Goal: Transaction & Acquisition: Purchase product/service

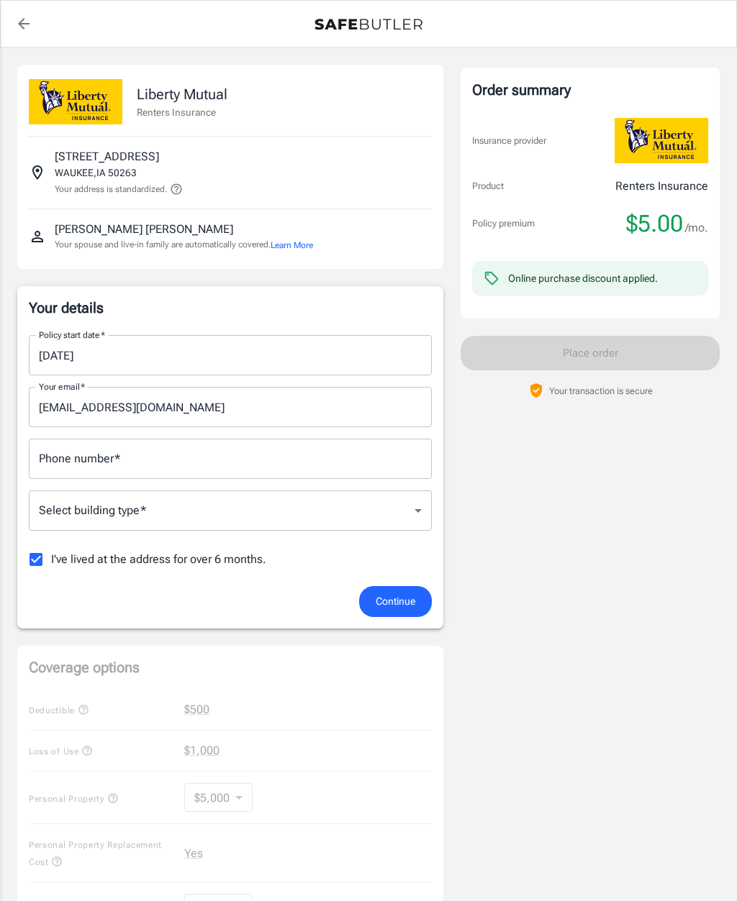
click at [328, 473] on input "Phone number   *" at bounding box center [230, 459] width 403 height 40
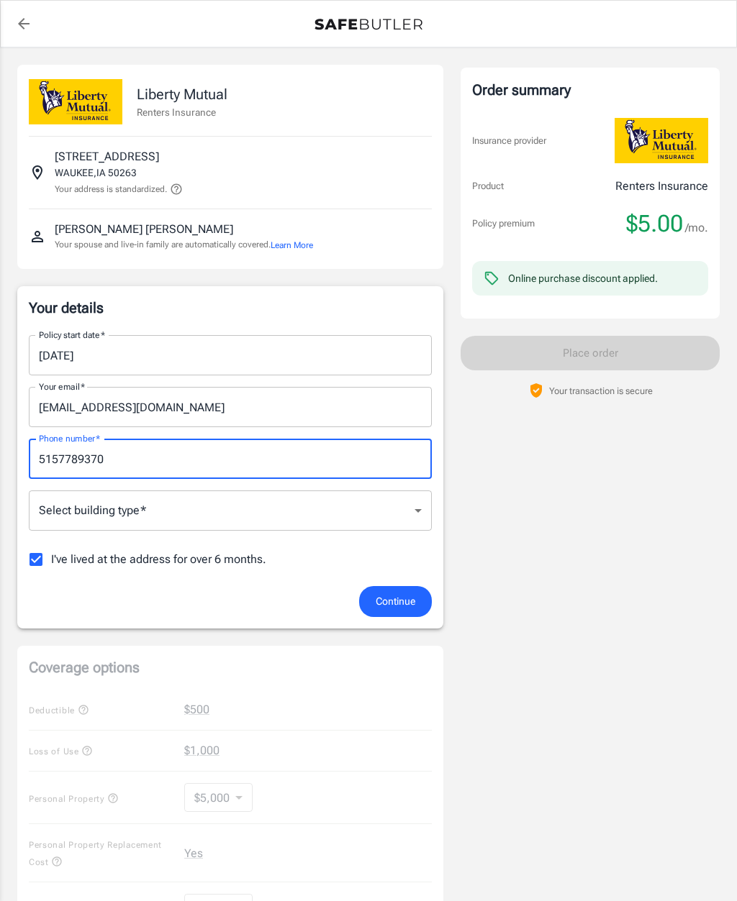
type input "5157789370"
click at [362, 511] on body "Policy premium $ 5.00 /mo Liberty Mutual Renters Insurance 835 NE BOSTON PKWY 2…" at bounding box center [368, 706] width 737 height 1412
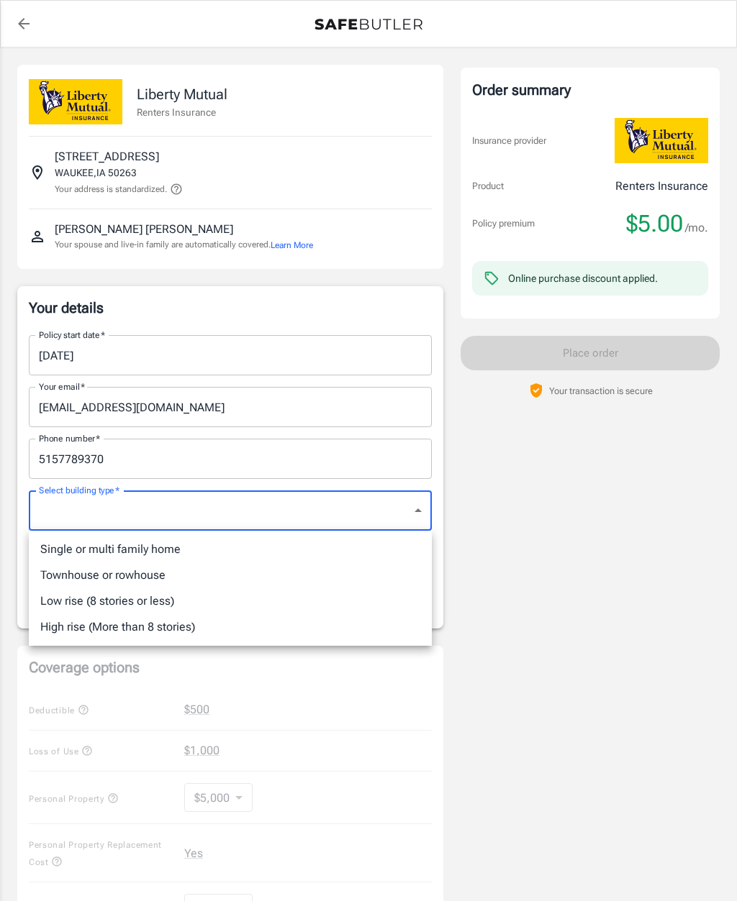
click at [369, 512] on div at bounding box center [368, 450] width 737 height 901
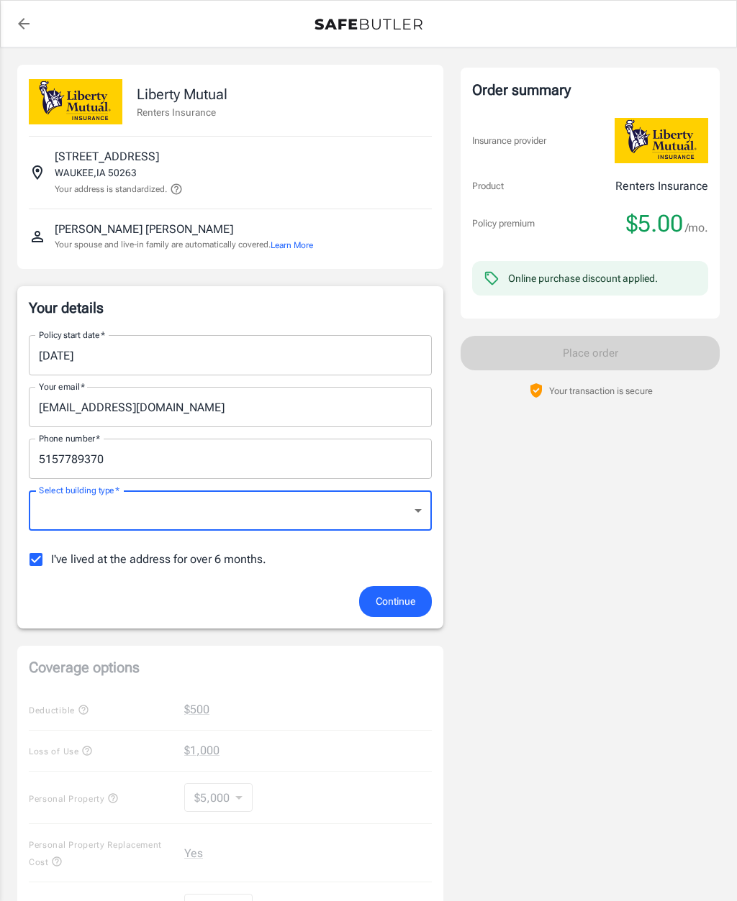
click at [309, 527] on body "Policy premium $ 5.00 /mo Liberty Mutual Renters Insurance 835 NE BOSTON PKWY 2…" at bounding box center [368, 706] width 737 height 1412
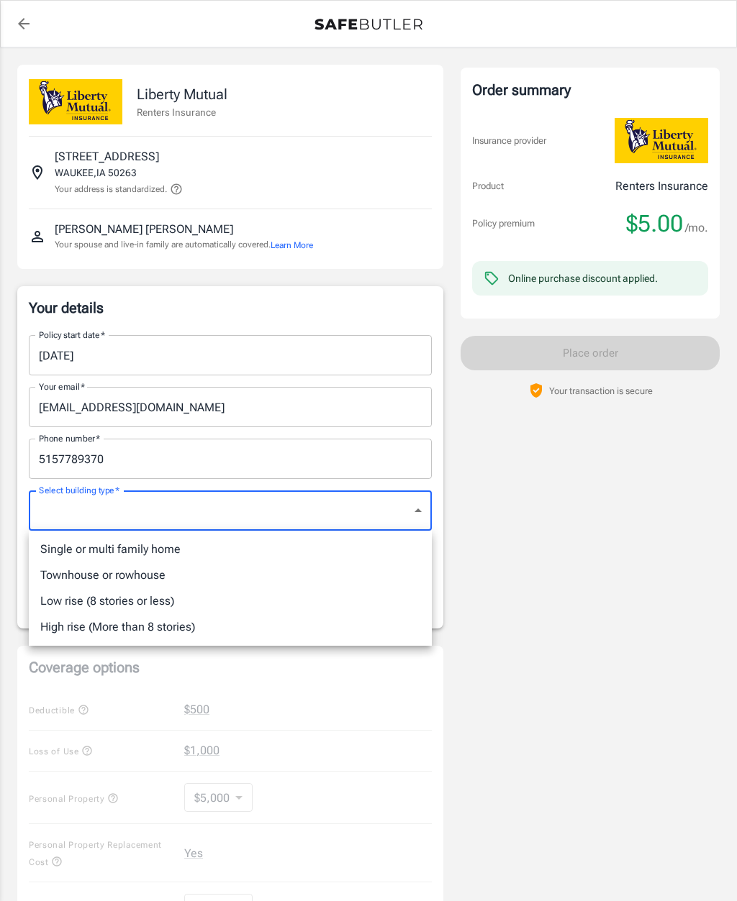
click at [308, 527] on div at bounding box center [368, 450] width 737 height 901
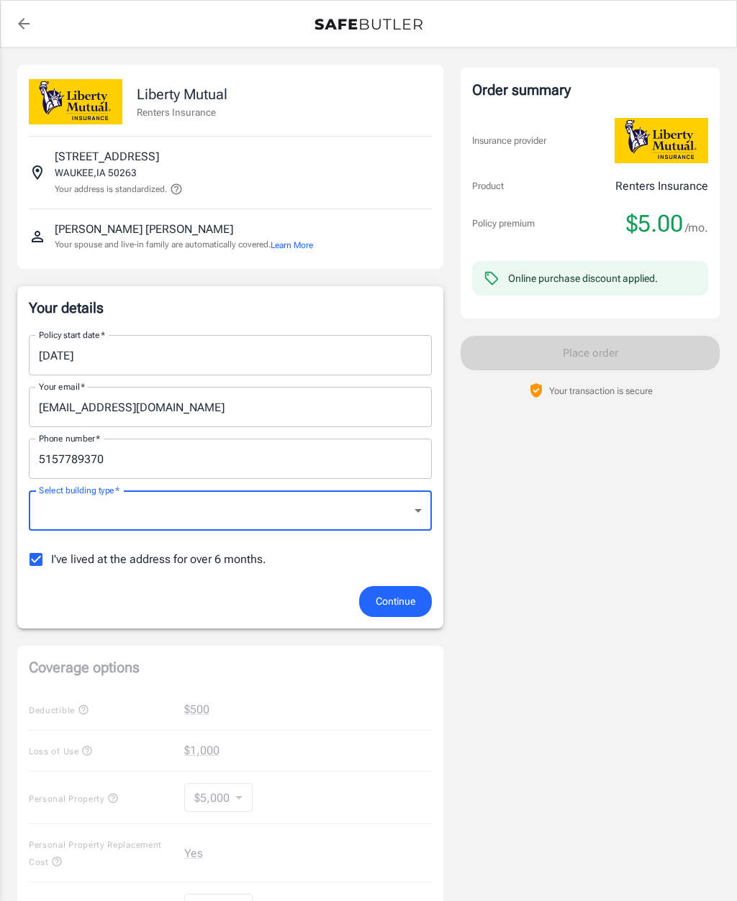
click at [329, 517] on body "Policy premium $ 5.00 /mo Liberty Mutual Renters Insurance 835 NE BOSTON PKWY 2…" at bounding box center [368, 706] width 737 height 1412
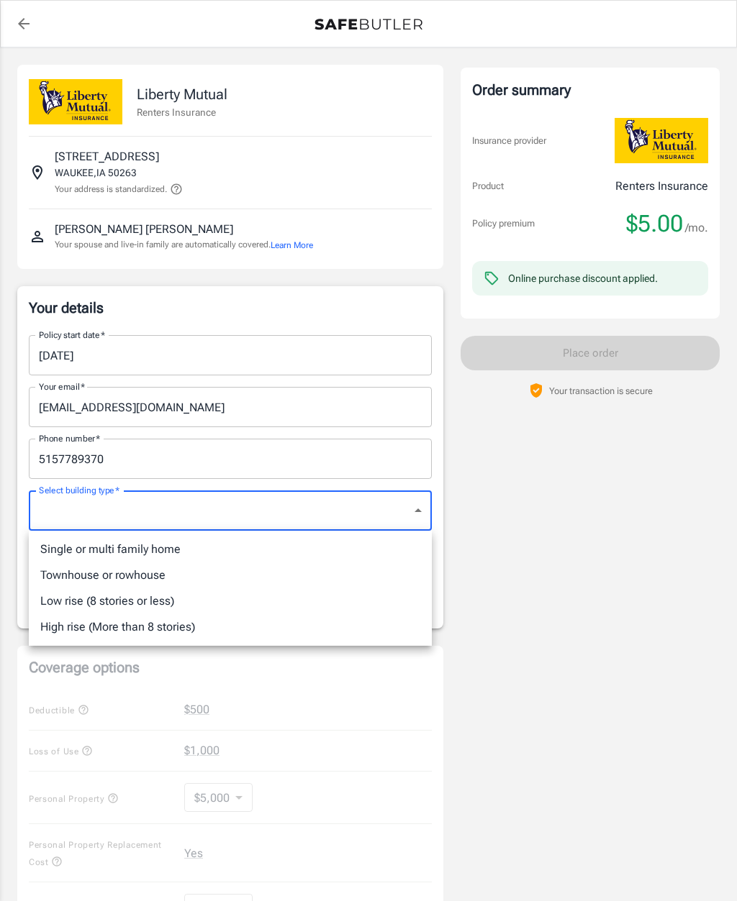
click at [170, 604] on li "Low rise (8 stories or less)" at bounding box center [230, 601] width 403 height 26
type input "lowrise"
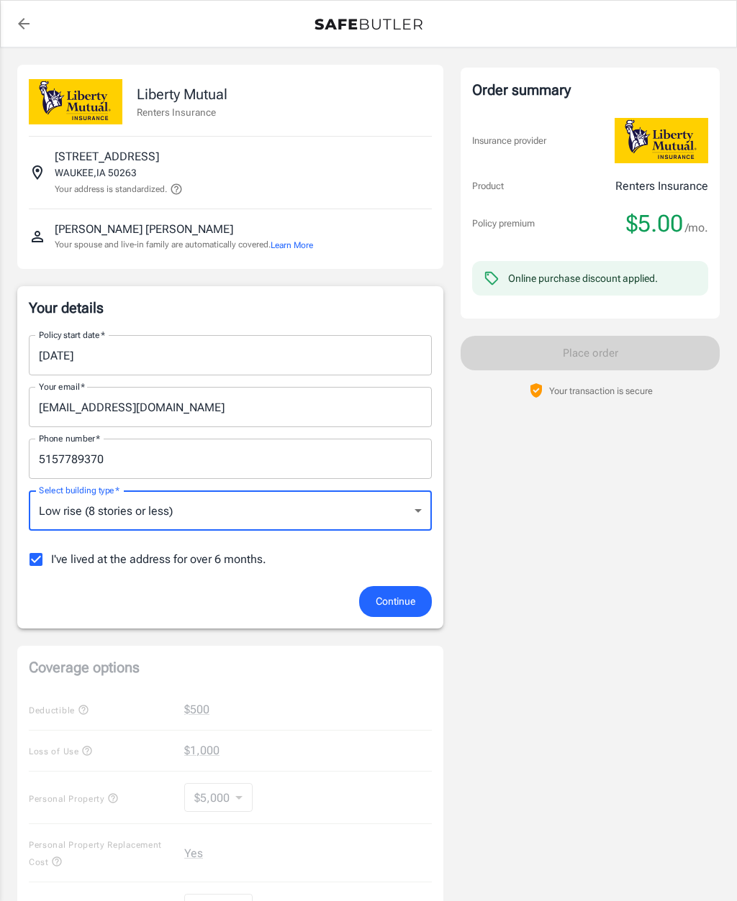
click at [401, 598] on span "Continue" at bounding box center [395, 602] width 40 height 18
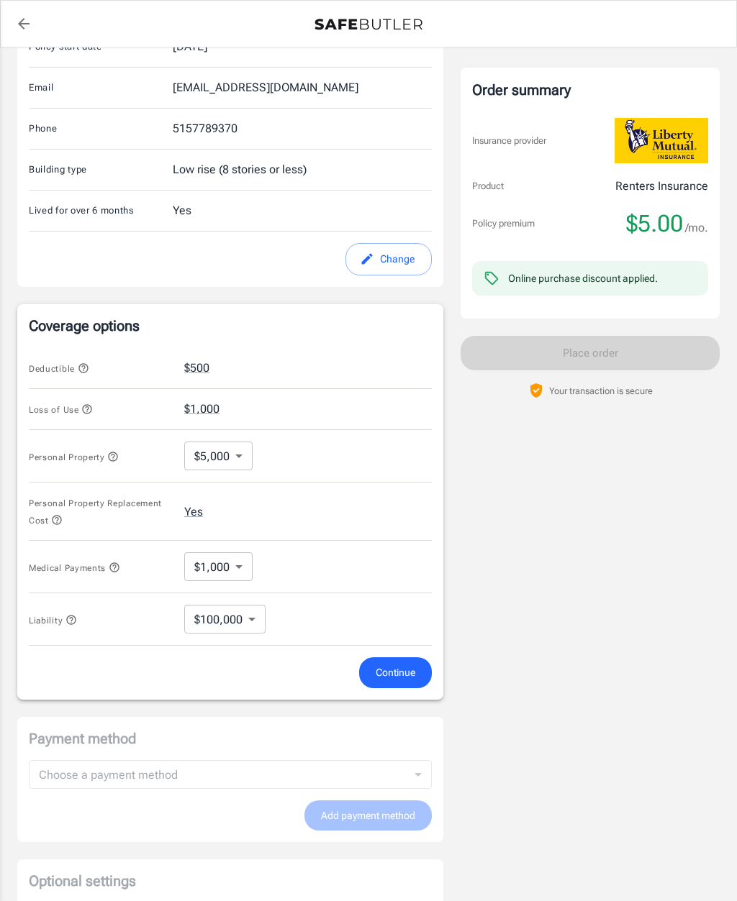
scroll to position [329, 0]
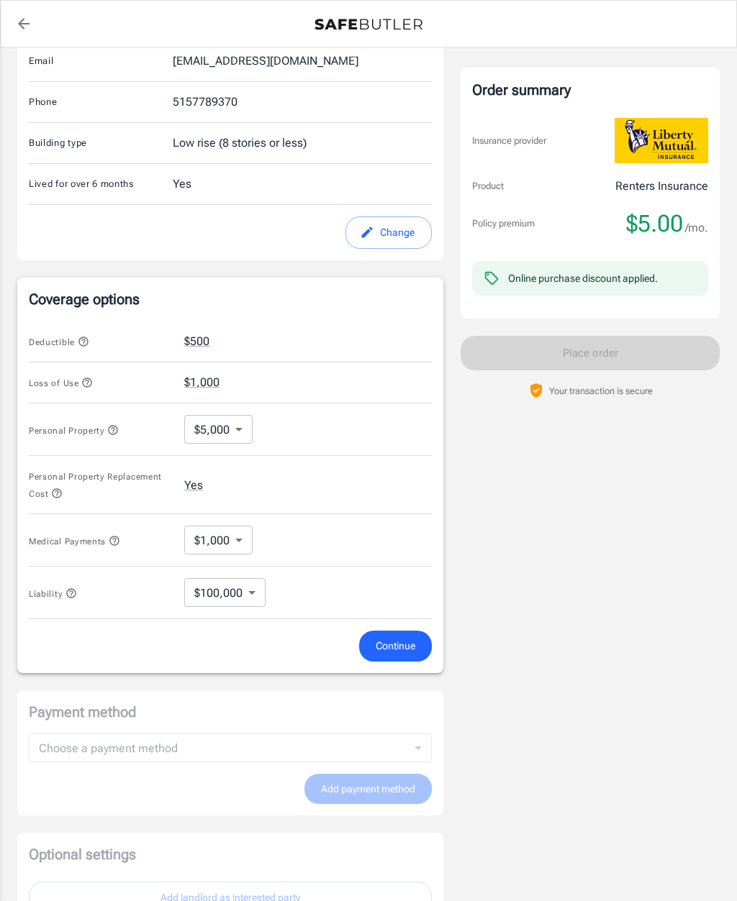
click at [234, 425] on body "Policy premium $ 5.00 /mo Liberty Mutual Renters Insurance 835 NE BOSTON PKWY 2…" at bounding box center [368, 357] width 737 height 1373
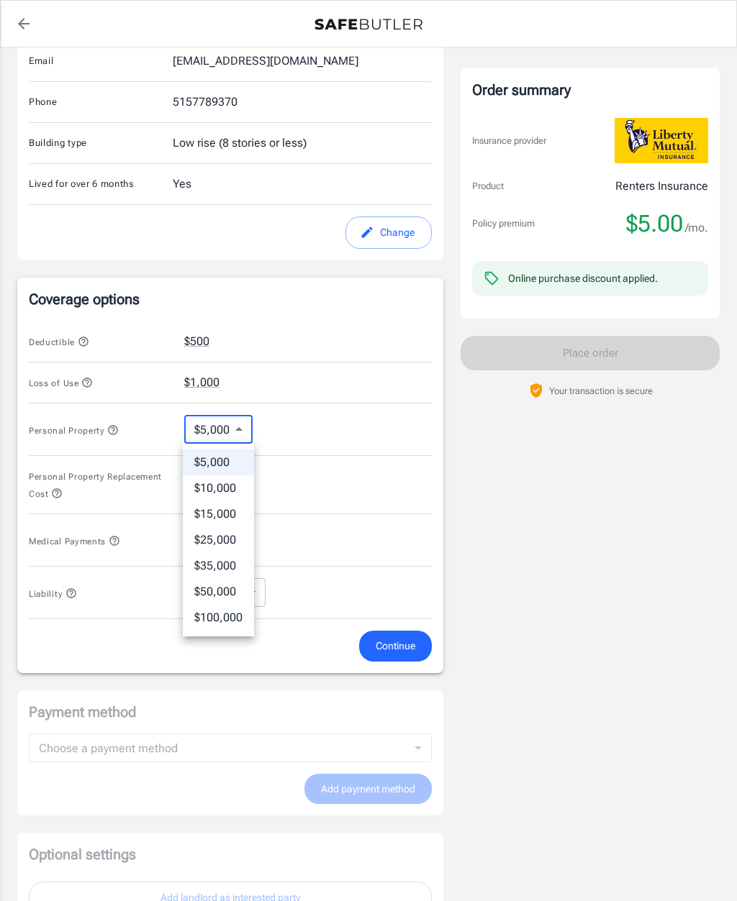
click at [232, 468] on li "$5,000" at bounding box center [218, 463] width 71 height 26
click at [235, 549] on body "Policy premium $ 5.00 /mo Liberty Mutual Renters Insurance 835 NE BOSTON PKWY 2…" at bounding box center [368, 357] width 737 height 1373
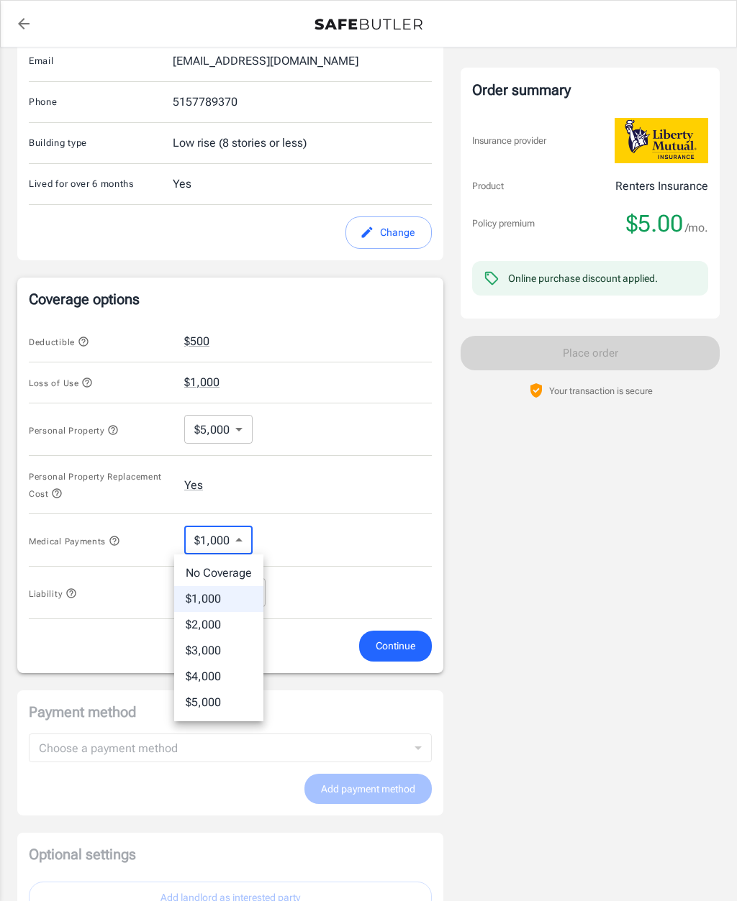
click at [242, 570] on li "No Coverage" at bounding box center [218, 573] width 89 height 26
type input "No Coverage"
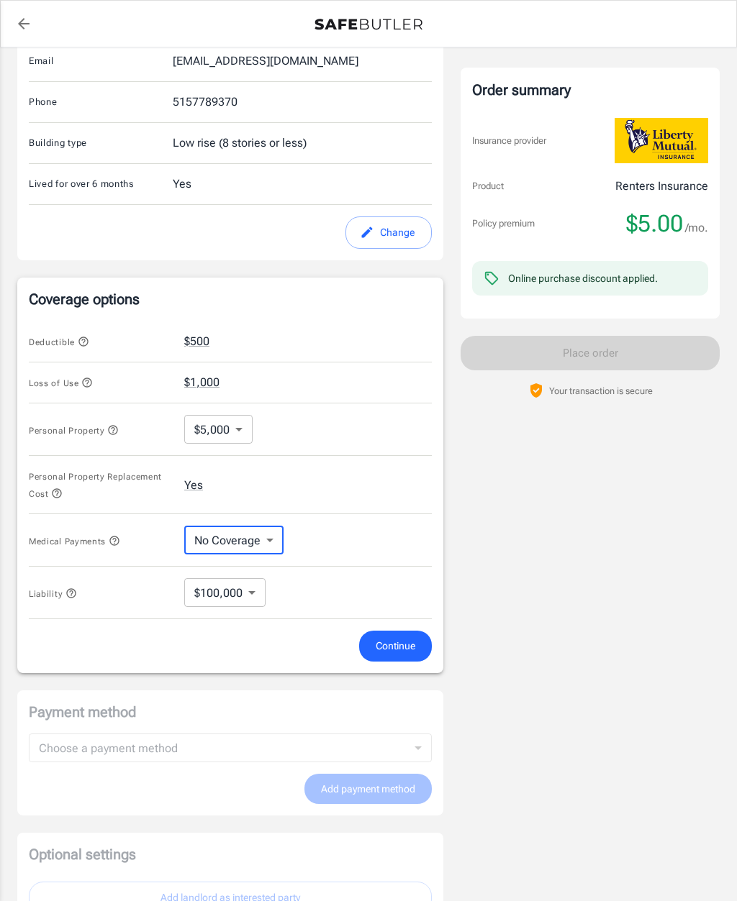
click at [236, 594] on body "Policy premium $ 5.00 /mo Liberty Mutual Renters Insurance 835 NE BOSTON PKWY 2…" at bounding box center [368, 357] width 737 height 1373
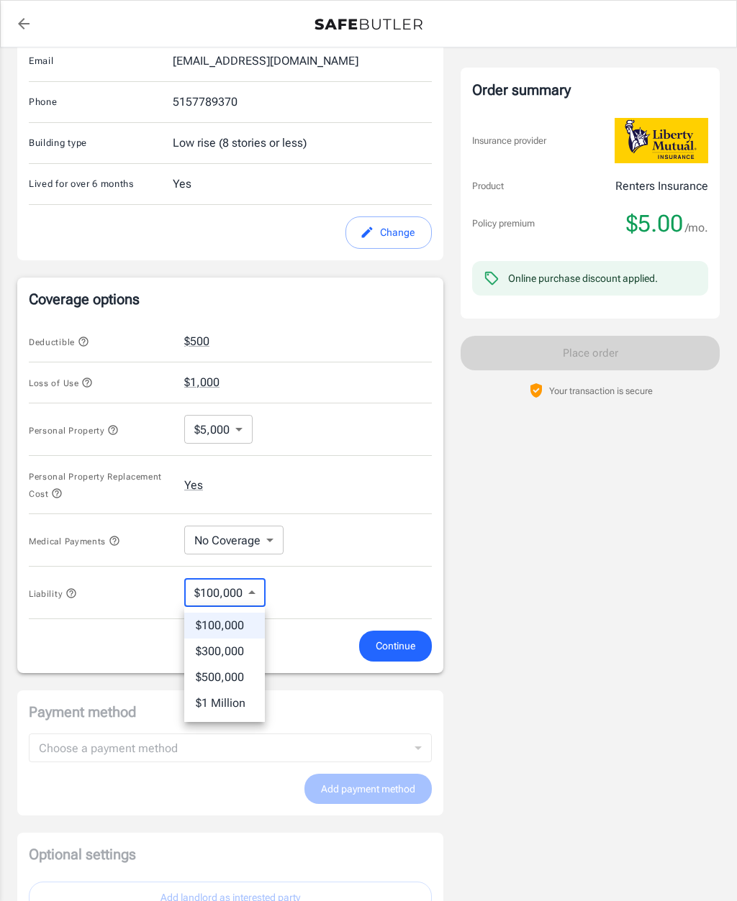
click at [234, 593] on div at bounding box center [368, 450] width 737 height 901
click at [409, 642] on span "Continue" at bounding box center [395, 646] width 40 height 18
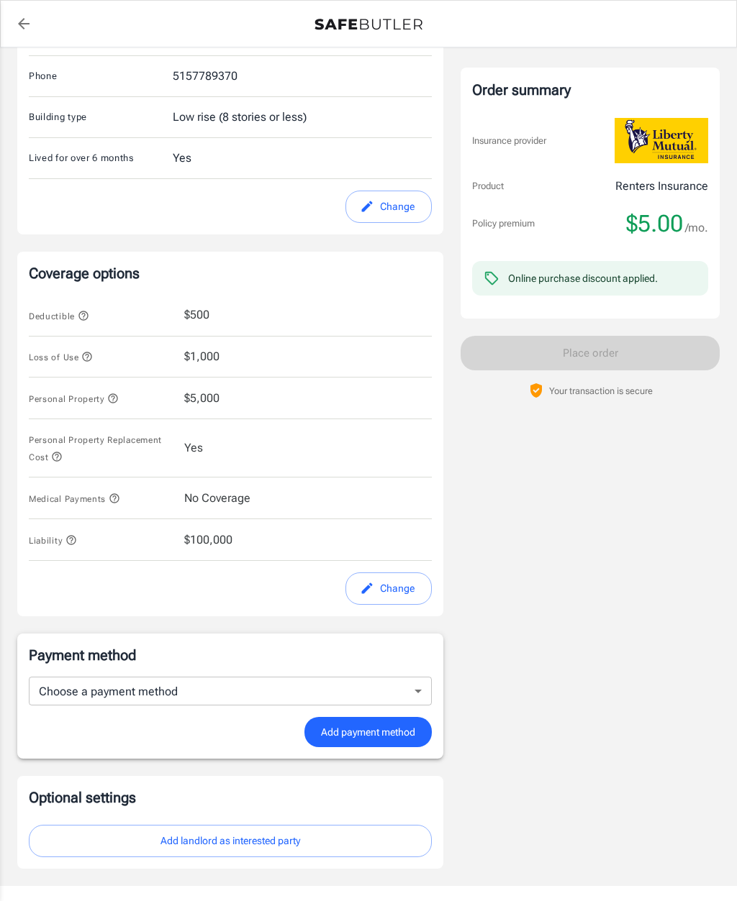
scroll to position [391, 0]
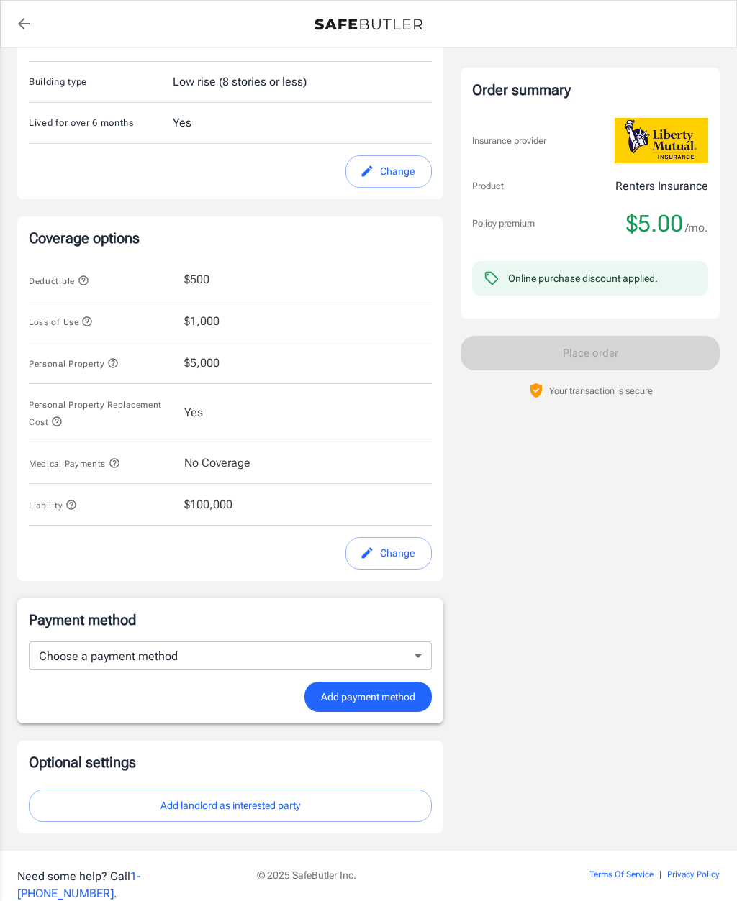
click at [392, 651] on body "Policy premium $ 5.00 /mo Liberty Mutual Renters Insurance 835 NE BOSTON PKWY 2…" at bounding box center [368, 280] width 737 height 1342
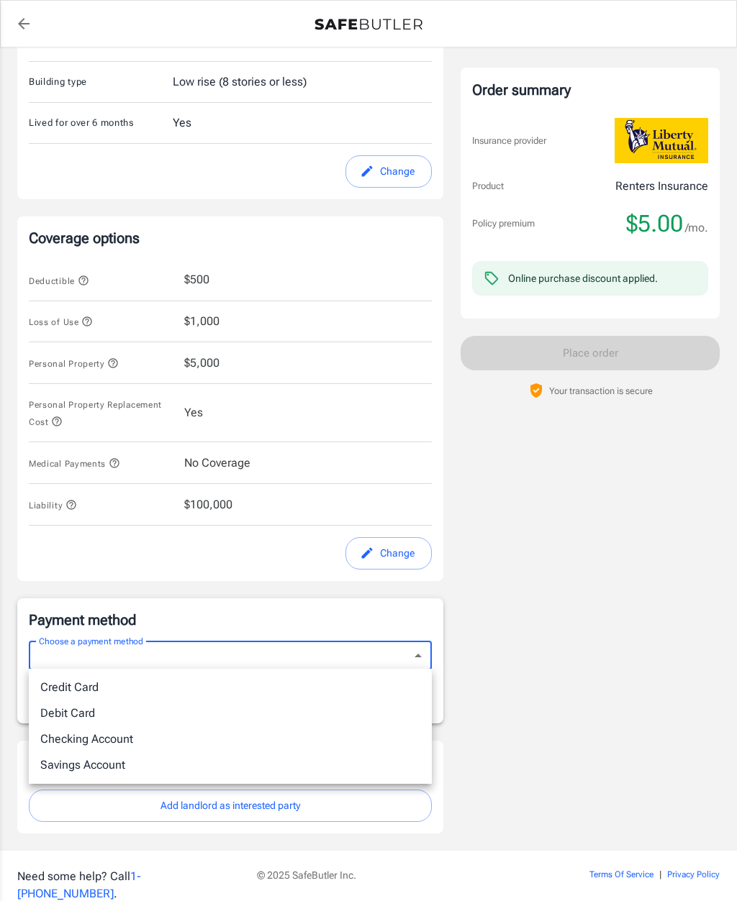
click at [496, 561] on div at bounding box center [368, 450] width 737 height 901
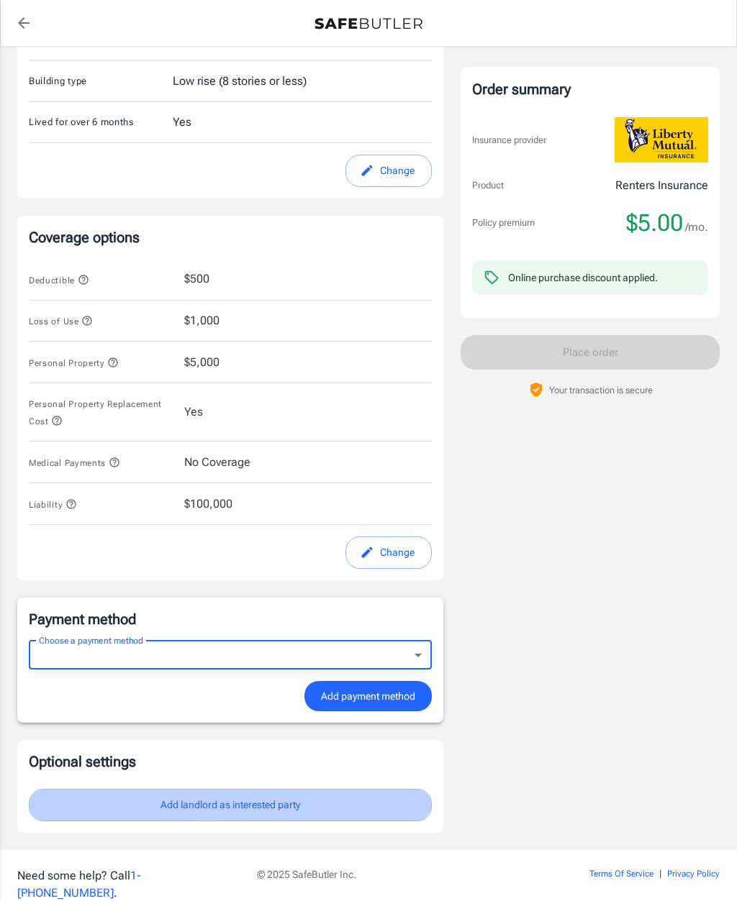
click at [237, 803] on button "Add landlord as interested party" at bounding box center [230, 806] width 403 height 32
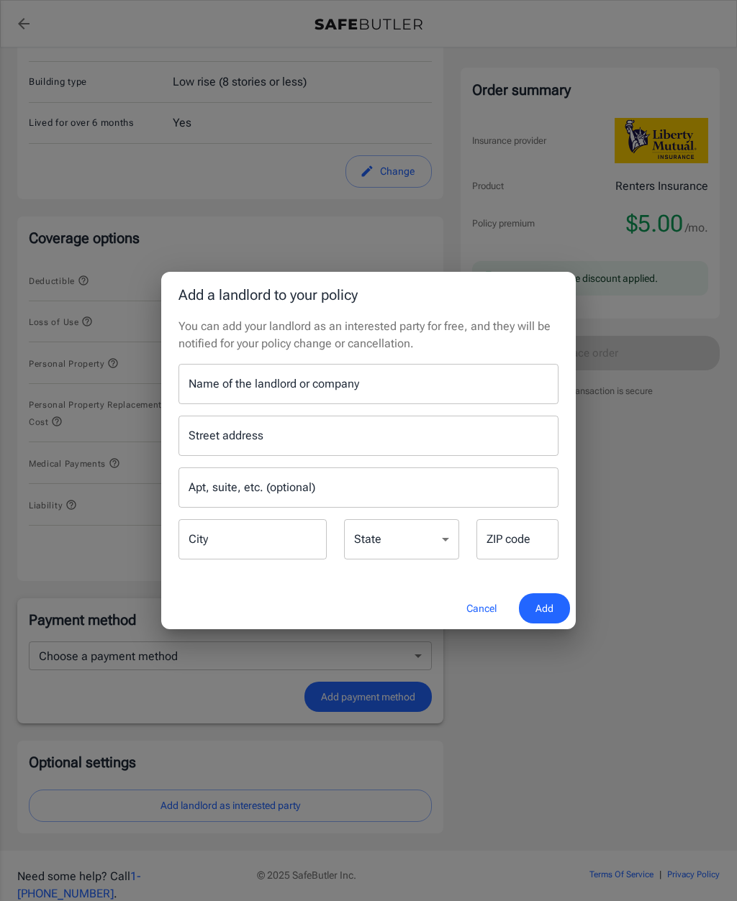
click at [263, 404] on div "Name of the landlord or company Name of the landlord or company" at bounding box center [368, 384] width 380 height 40
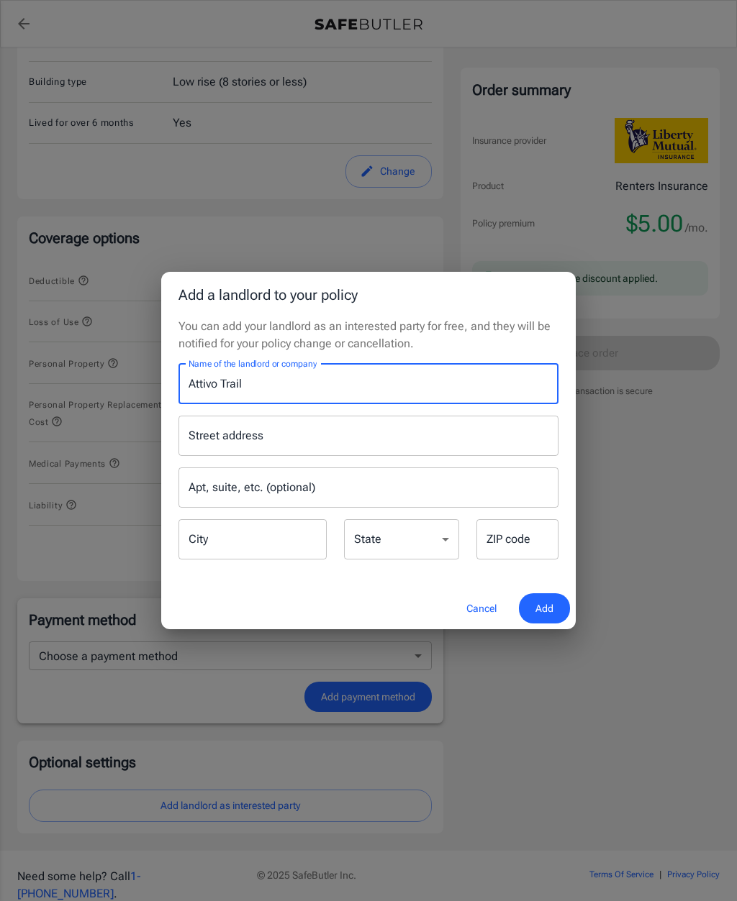
type input "Attivo Trail"
click at [381, 450] on input "Street address" at bounding box center [368, 435] width 367 height 27
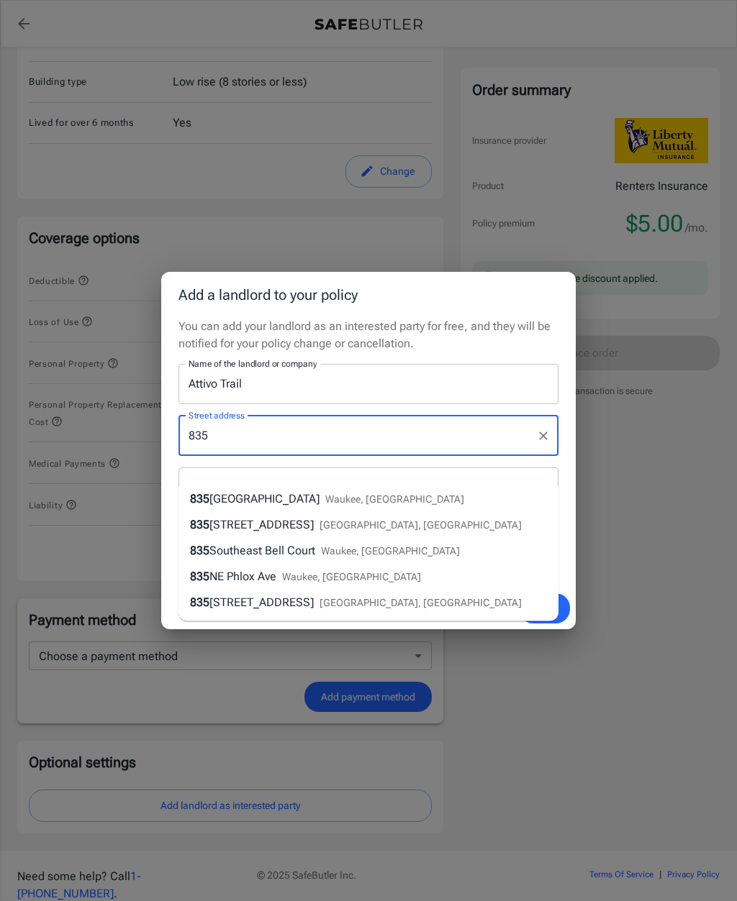
click at [352, 506] on div "835 Northeast Boston Parkway Waukee, IA" at bounding box center [327, 499] width 274 height 17
type input "835 Northeast Boston Parkway"
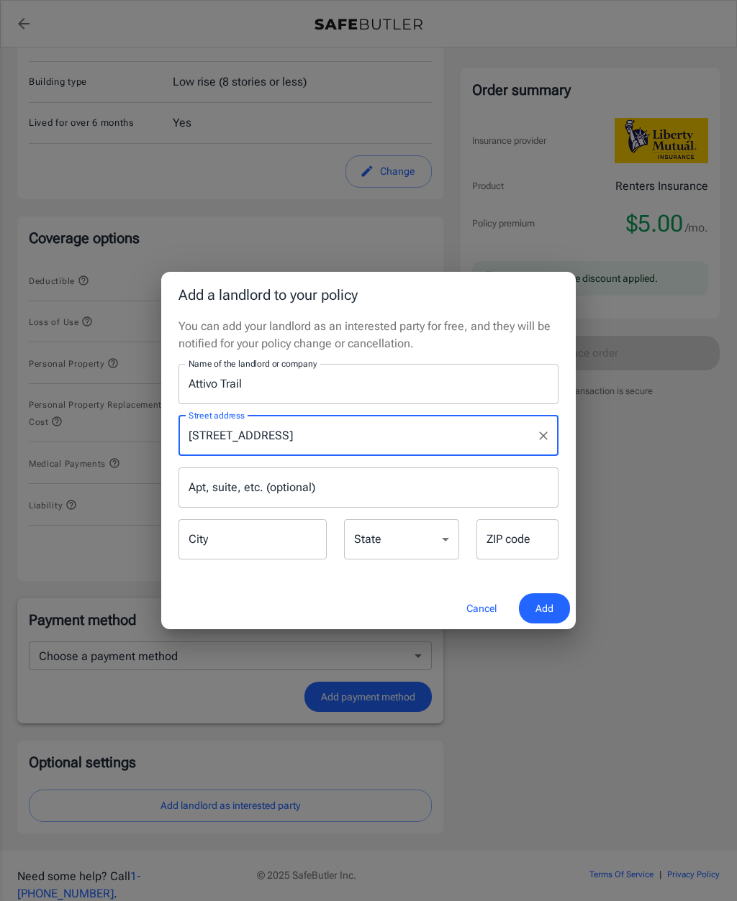
type input "Waukee"
select select "IA"
type input "50263"
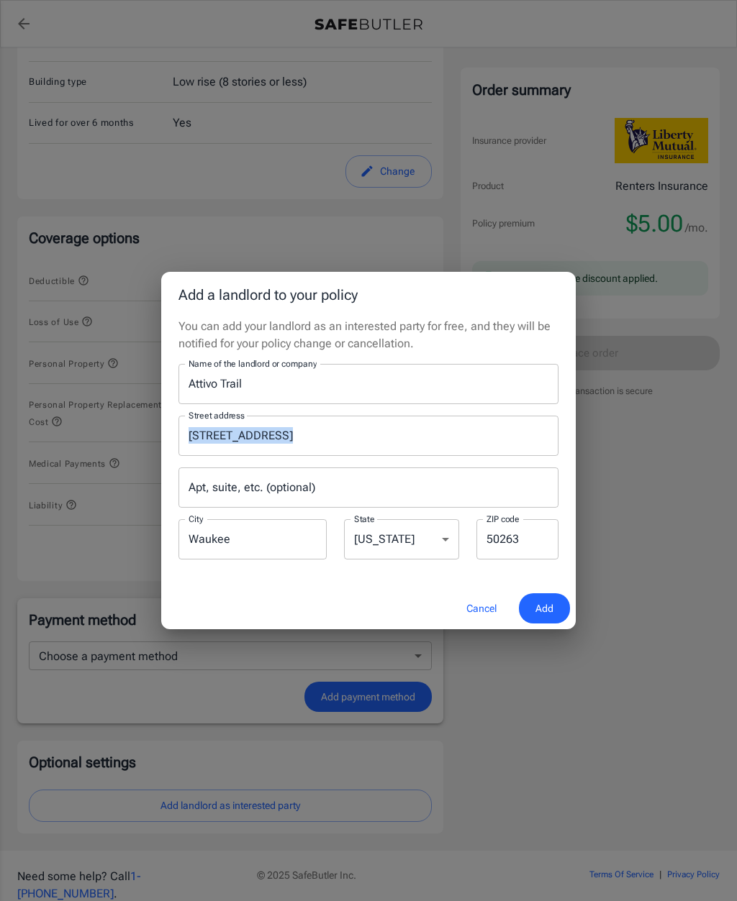
click at [545, 618] on span "Add" at bounding box center [544, 609] width 18 height 18
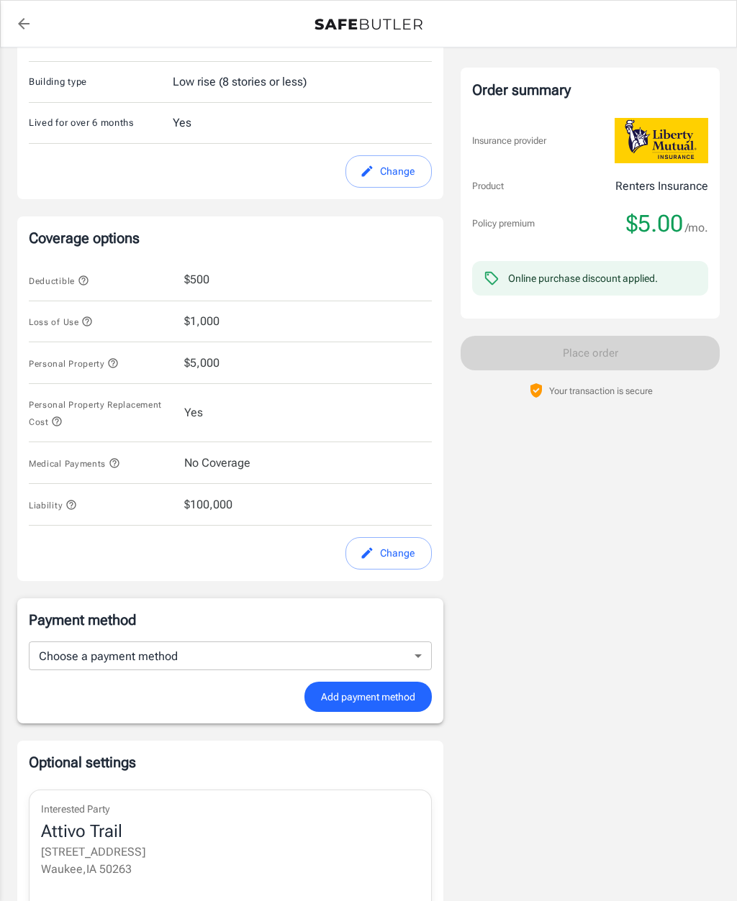
scroll to position [392, 0]
click at [422, 650] on body "Policy premium $ 5.00 /mo Liberty Mutual Renters Insurance 835 NE BOSTON PKWY 2…" at bounding box center [368, 339] width 737 height 1462
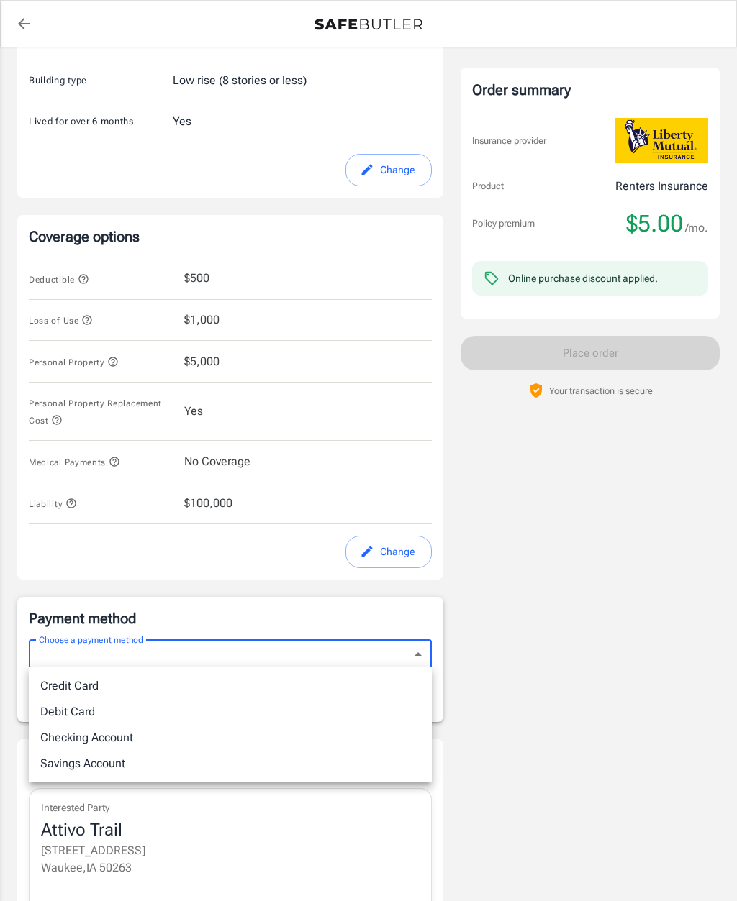
click at [92, 683] on li "Credit Card" at bounding box center [230, 686] width 403 height 26
type input "credit"
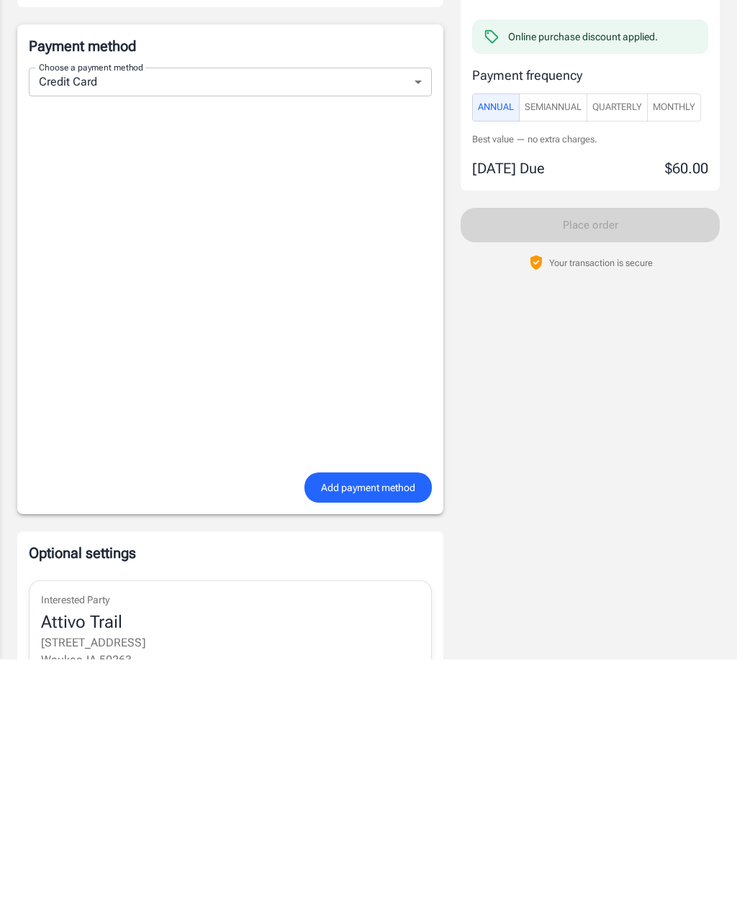
scroll to position [723, 0]
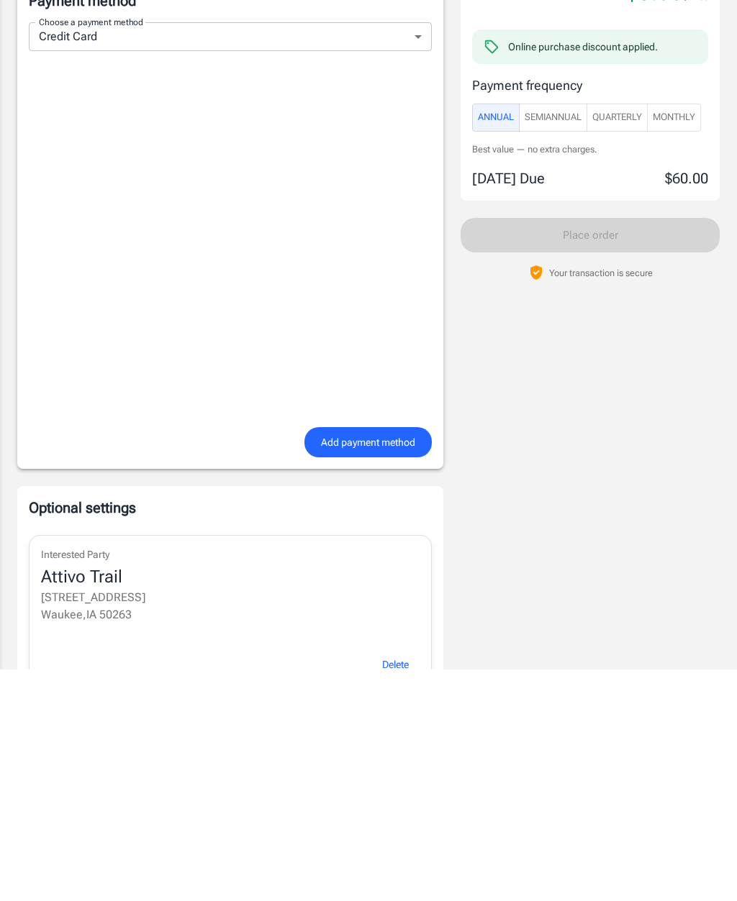
click at [424, 729] on div "Optional settings Interested Party Attivo Trail 835 Northeast Boston Parkway Wa…" at bounding box center [230, 823] width 403 height 188
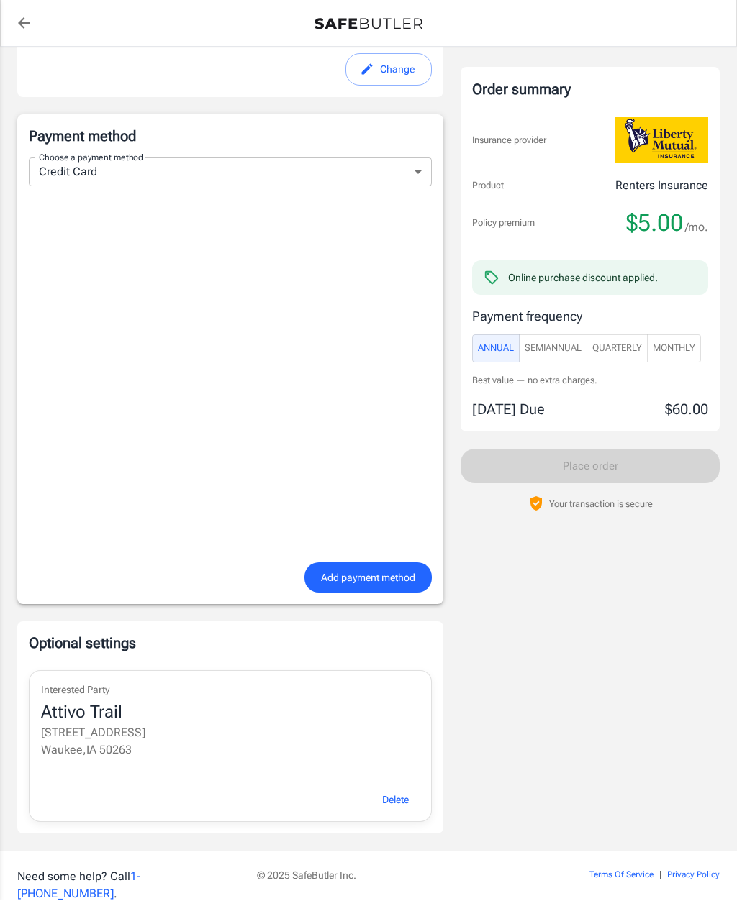
click at [393, 577] on span "Add payment method" at bounding box center [368, 579] width 94 height 18
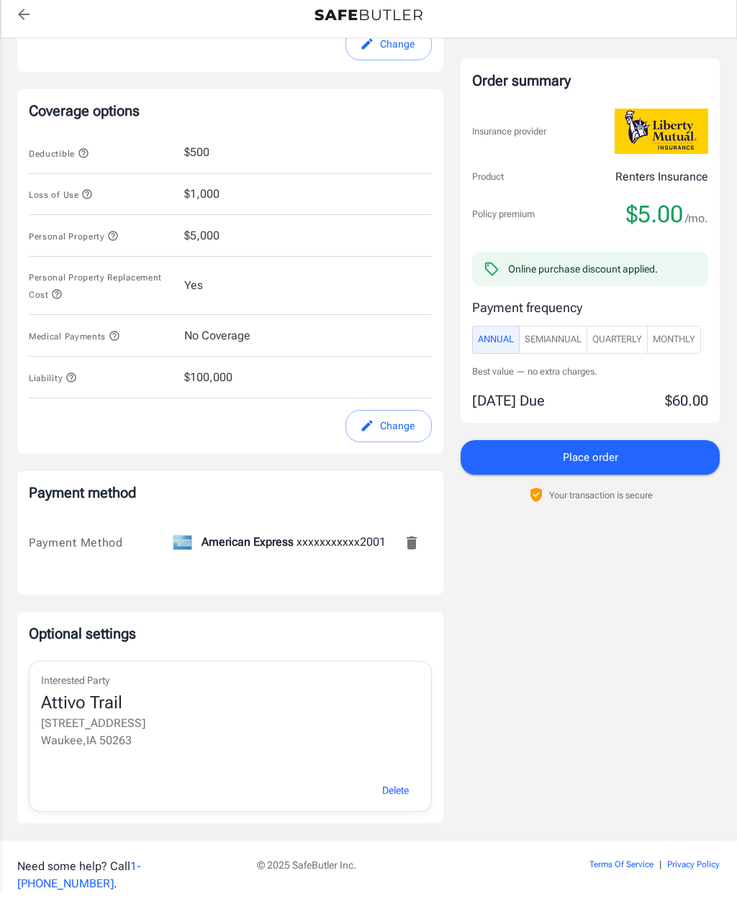
scroll to position [508, 0]
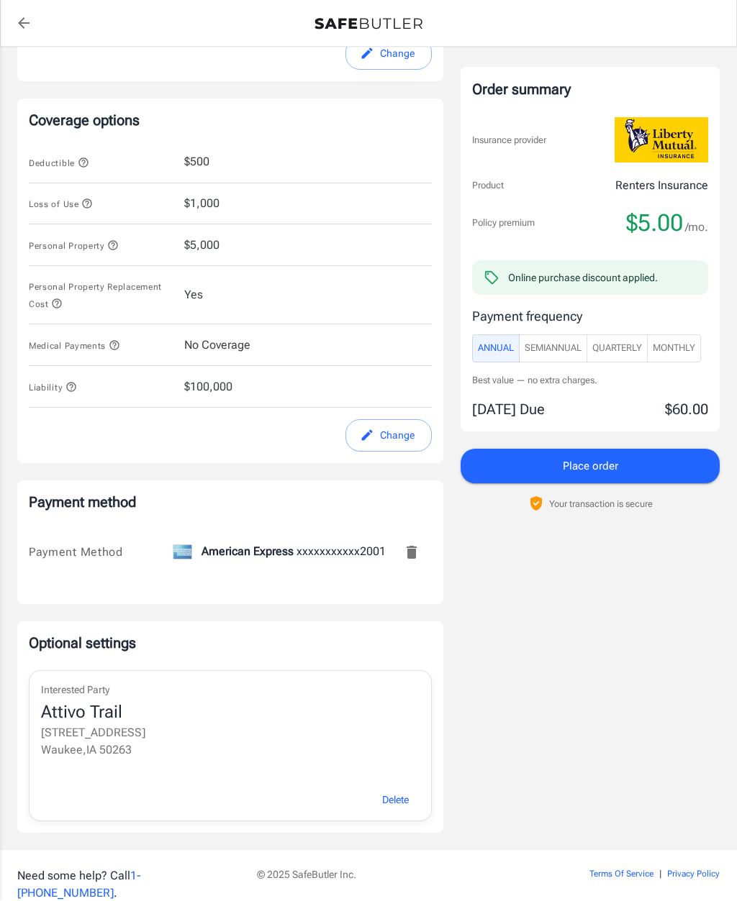
click at [602, 469] on span "Place order" at bounding box center [589, 466] width 55 height 19
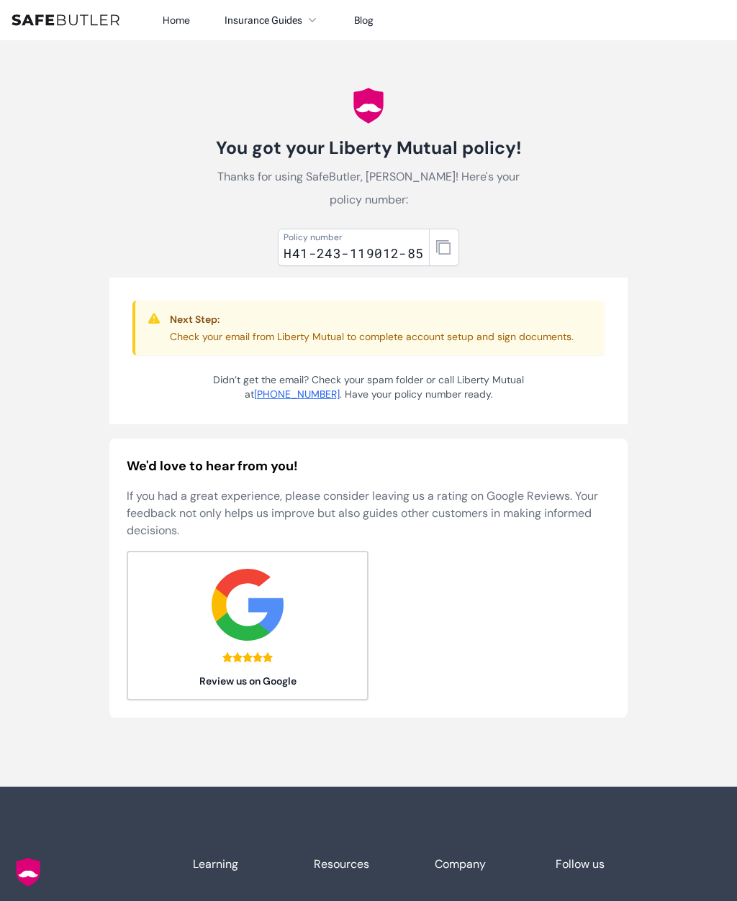
click at [154, 609] on link "Review us on Google" at bounding box center [248, 626] width 242 height 150
